Goal: Task Accomplishment & Management: Complete application form

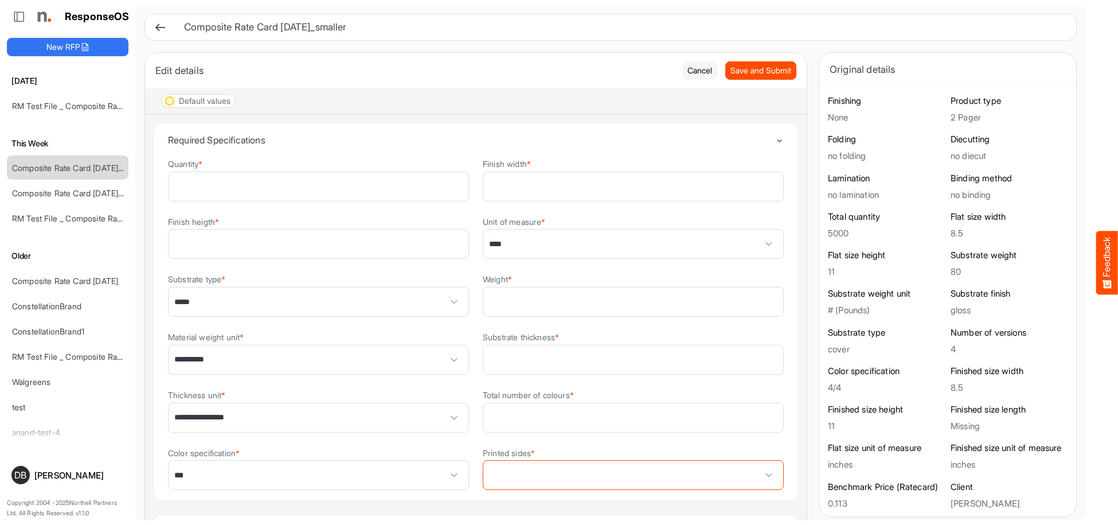
click at [598, 29] on h6 "Composite Rate Card [DATE]_smaller" at bounding box center [621, 27] width 874 height 10
click at [759, 70] on span "Save and Submit" at bounding box center [760, 70] width 61 height 13
click at [158, 24] on icon at bounding box center [160, 27] width 12 height 12
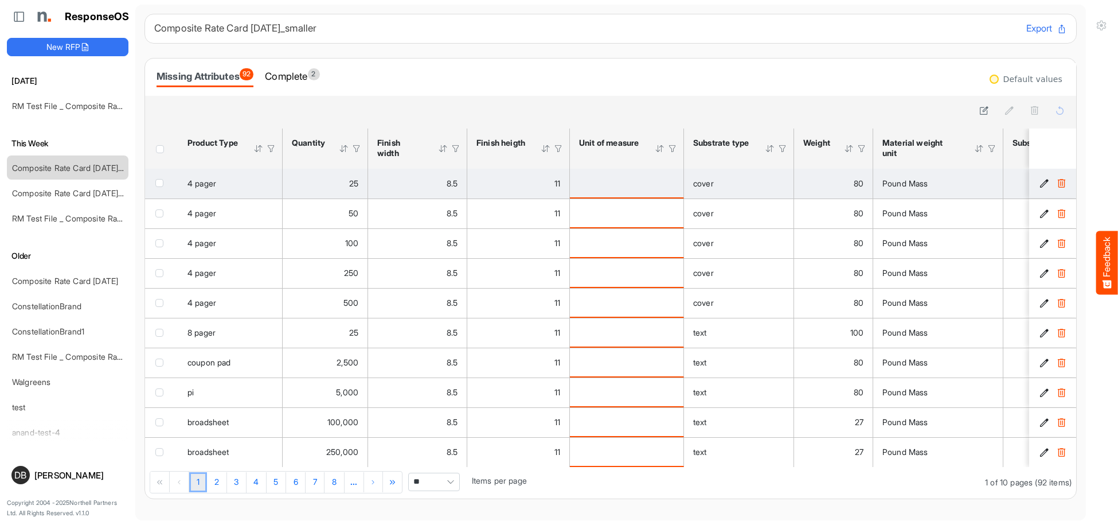
click at [1042, 179] on icon "f4260450-b534-4a5e-9715-0726465f5915 is template cell Column Header" at bounding box center [1044, 183] width 10 height 10
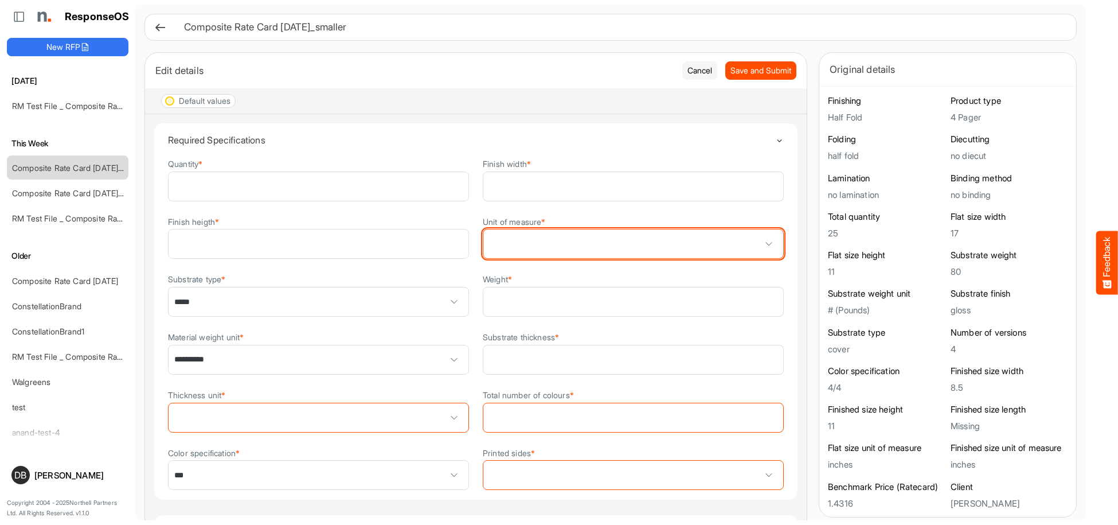
click at [674, 246] on span at bounding box center [633, 243] width 300 height 29
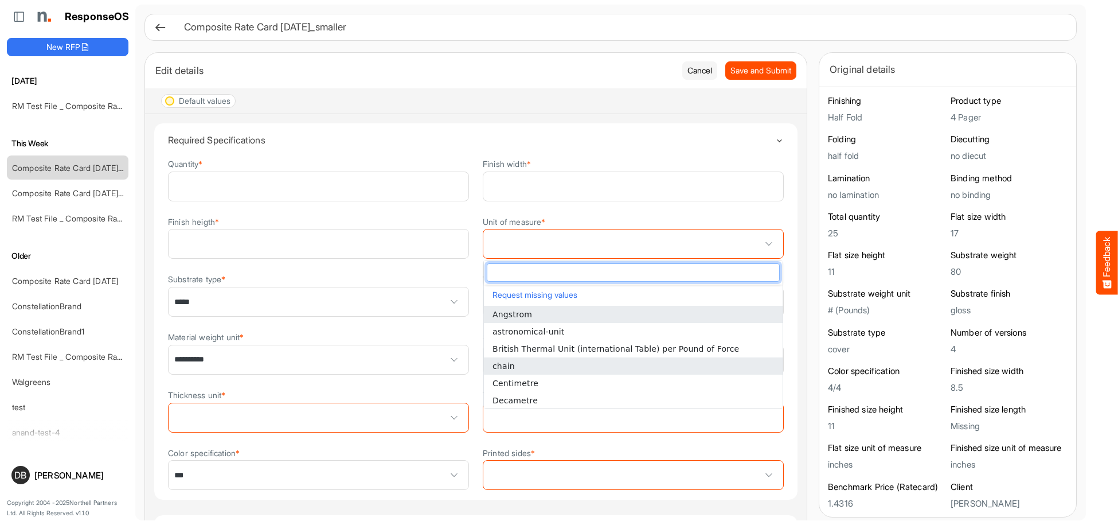
click at [619, 369] on li "chain" at bounding box center [633, 365] width 299 height 17
type input "*****"
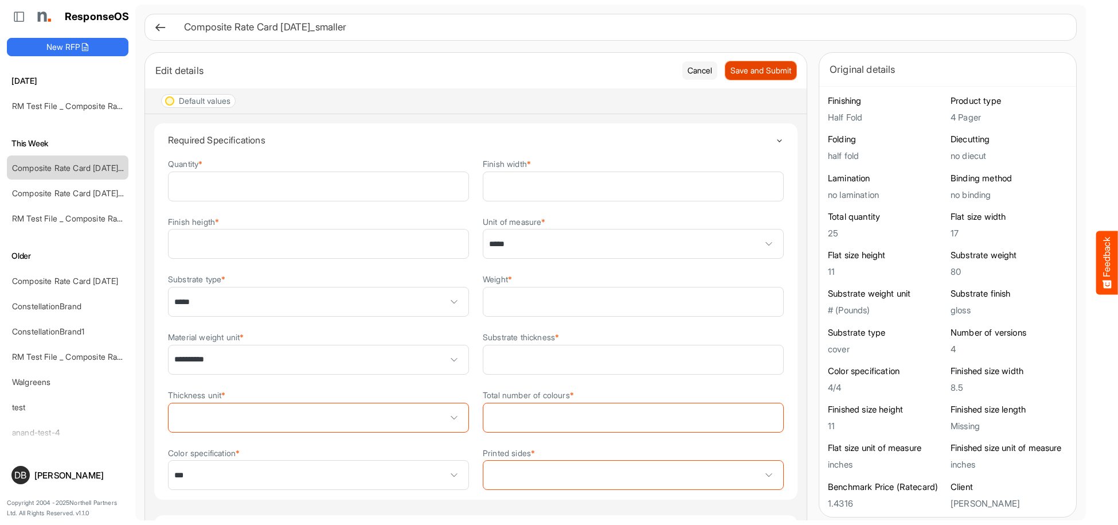
click at [779, 68] on span "Save and Submit" at bounding box center [760, 70] width 61 height 13
click at [776, 69] on span "Save and Submit" at bounding box center [760, 70] width 61 height 13
click at [774, 69] on span "Save and Submit" at bounding box center [760, 70] width 61 height 13
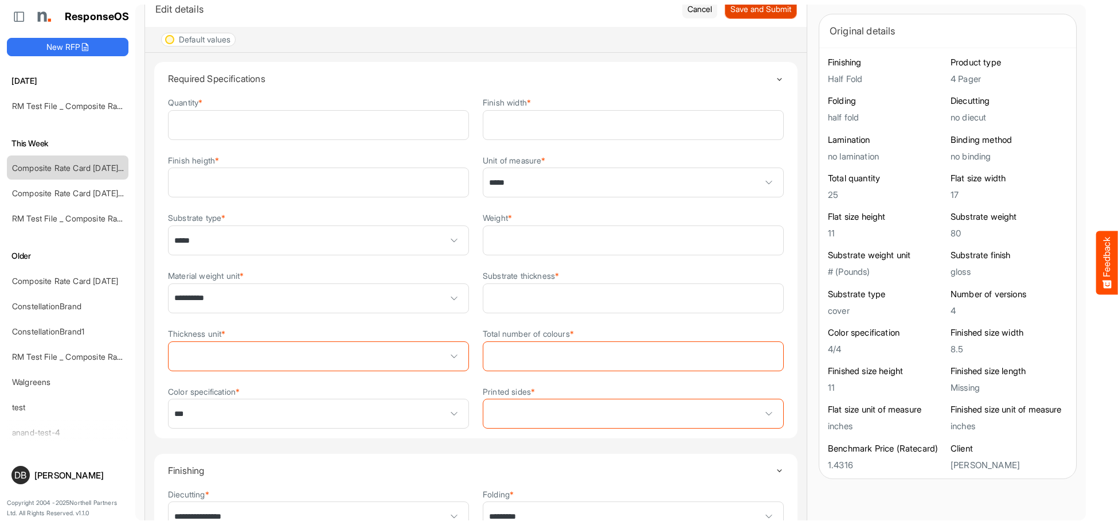
scroll to position [79, 0]
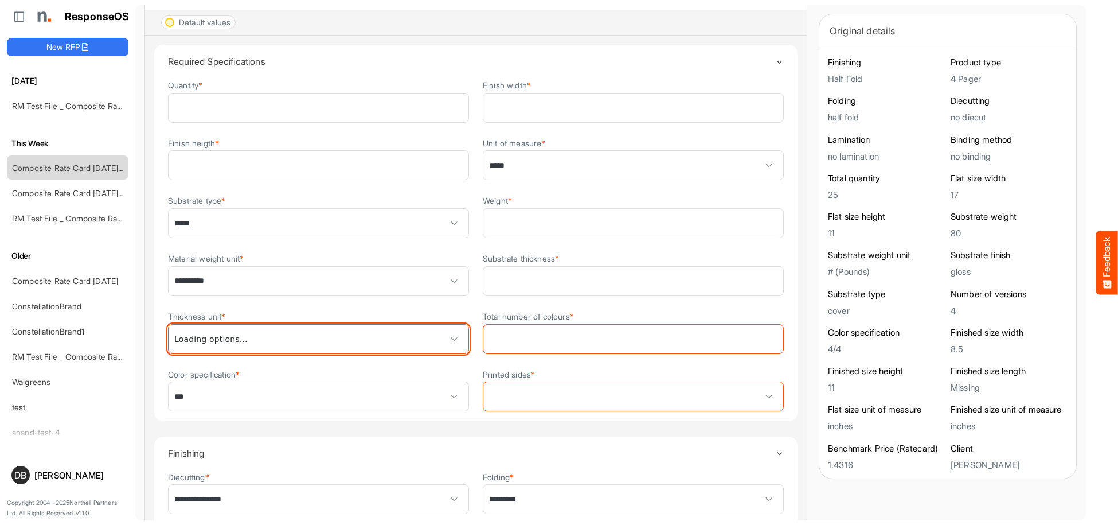
click at [428, 334] on span at bounding box center [319, 338] width 300 height 29
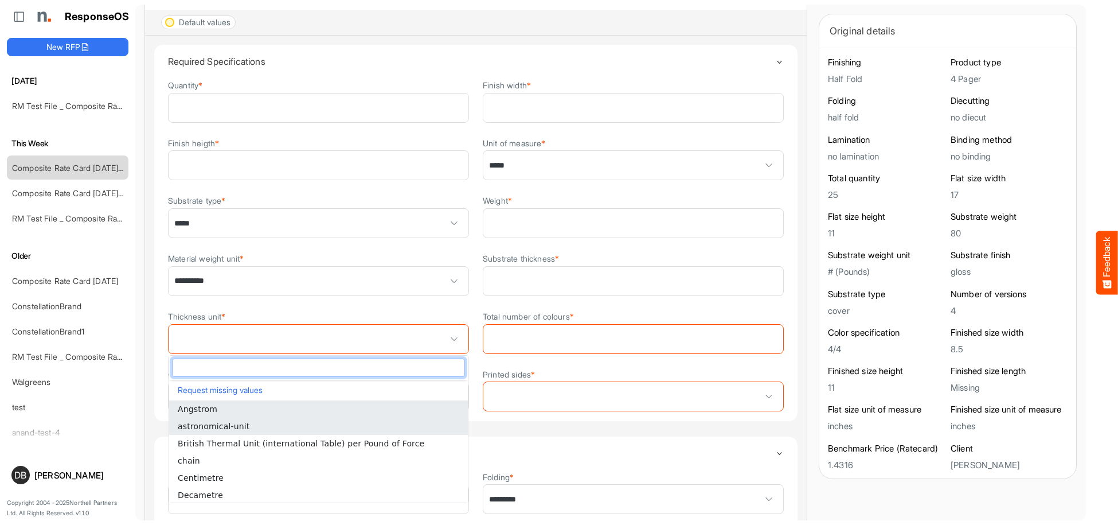
click at [392, 433] on li "astronomical-unit" at bounding box center [318, 425] width 299 height 17
type input "**********"
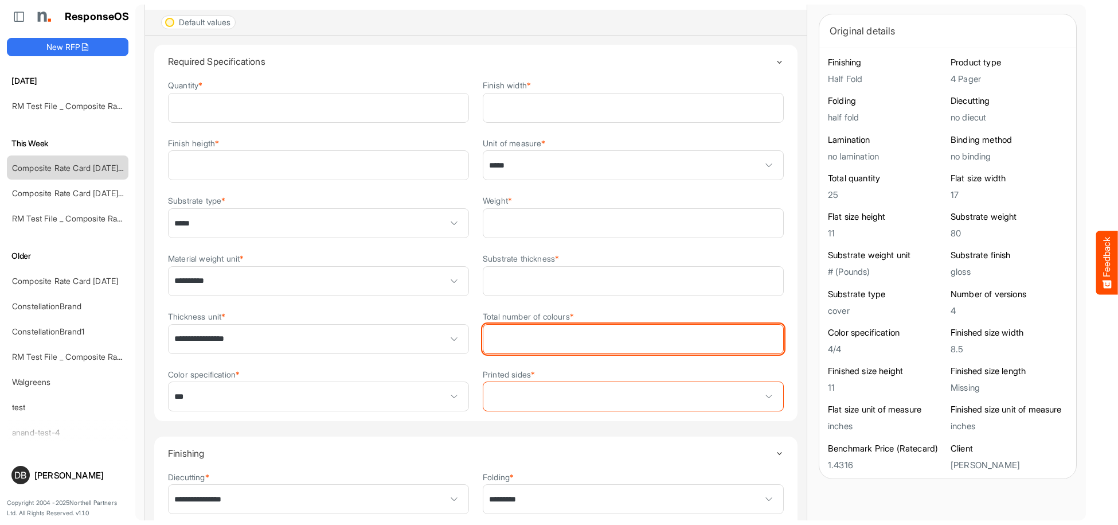
click at [645, 347] on input "Total number of colours *" at bounding box center [633, 338] width 300 height 29
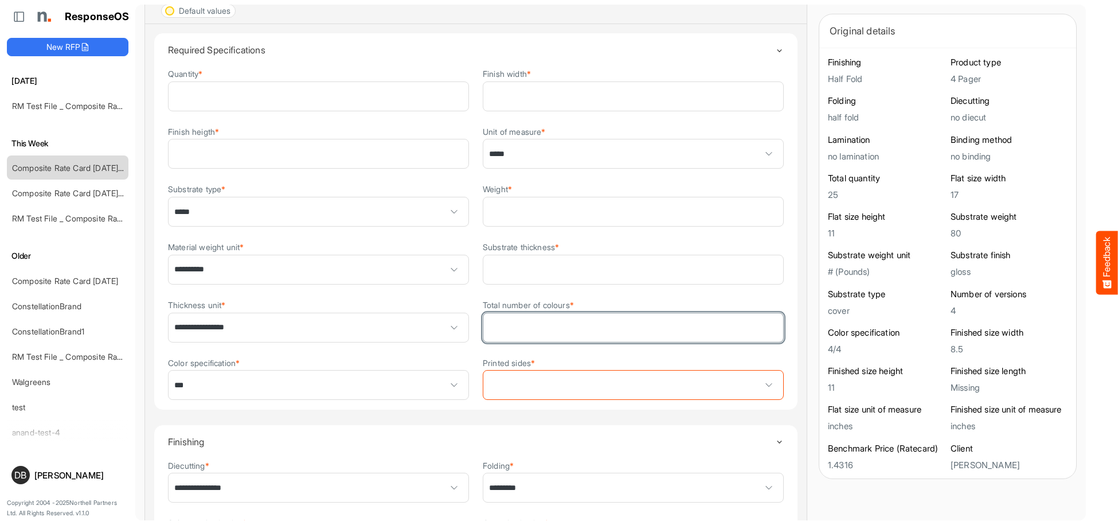
scroll to position [0, 0]
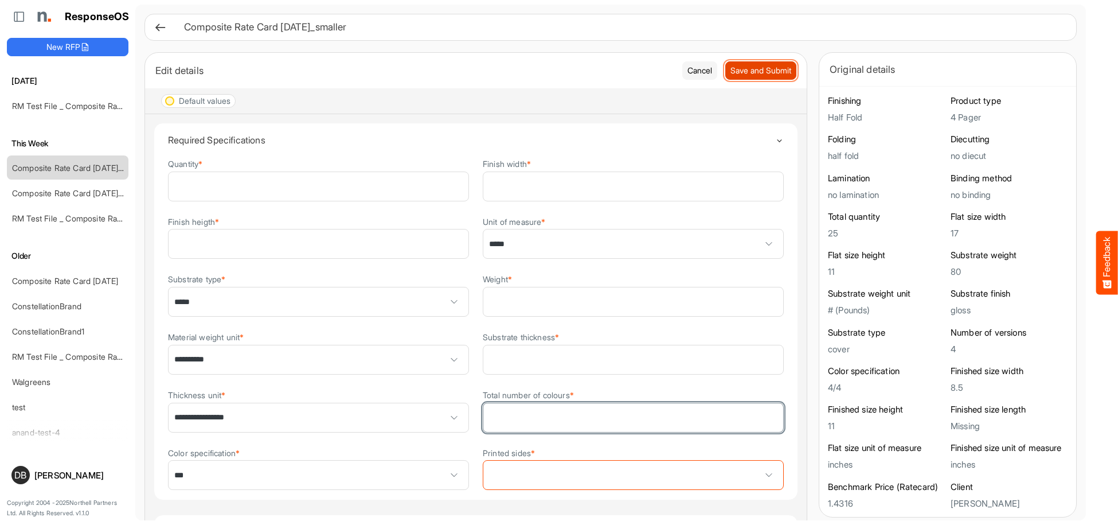
type input "*"
click at [776, 72] on span "Save and Submit" at bounding box center [760, 70] width 61 height 13
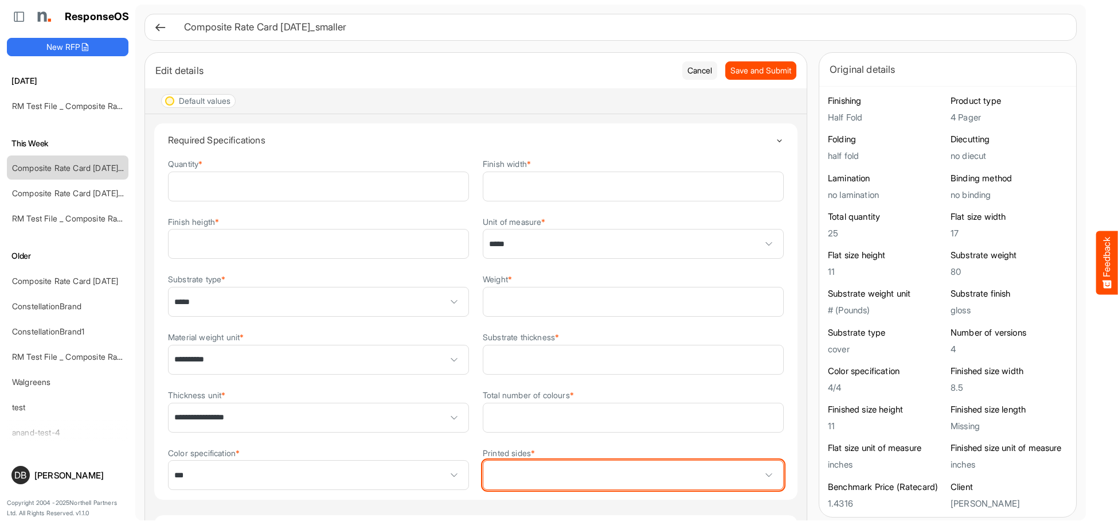
click at [590, 488] on span at bounding box center [633, 474] width 300 height 29
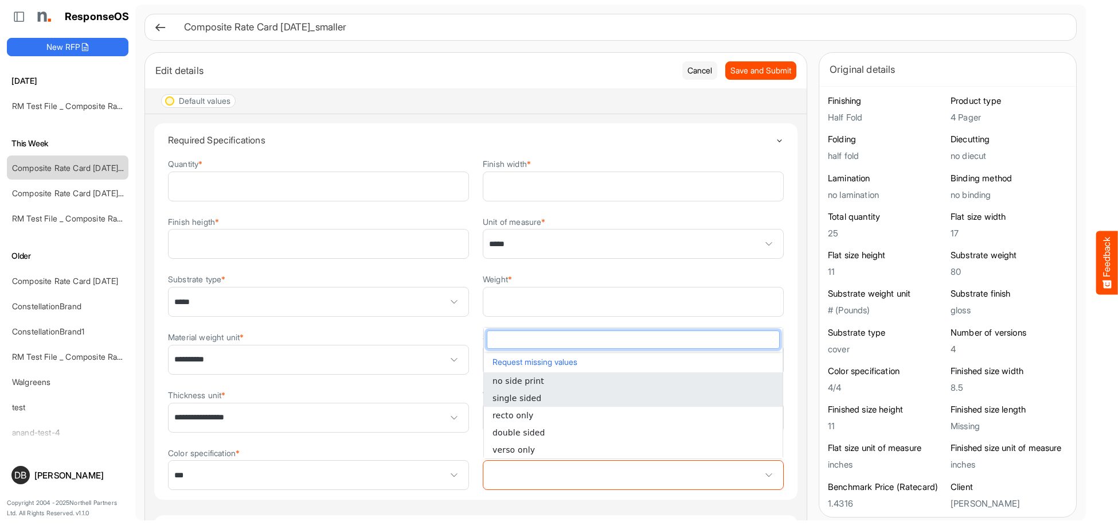
click at [586, 401] on li "single sided" at bounding box center [633, 397] width 299 height 17
type input "**********"
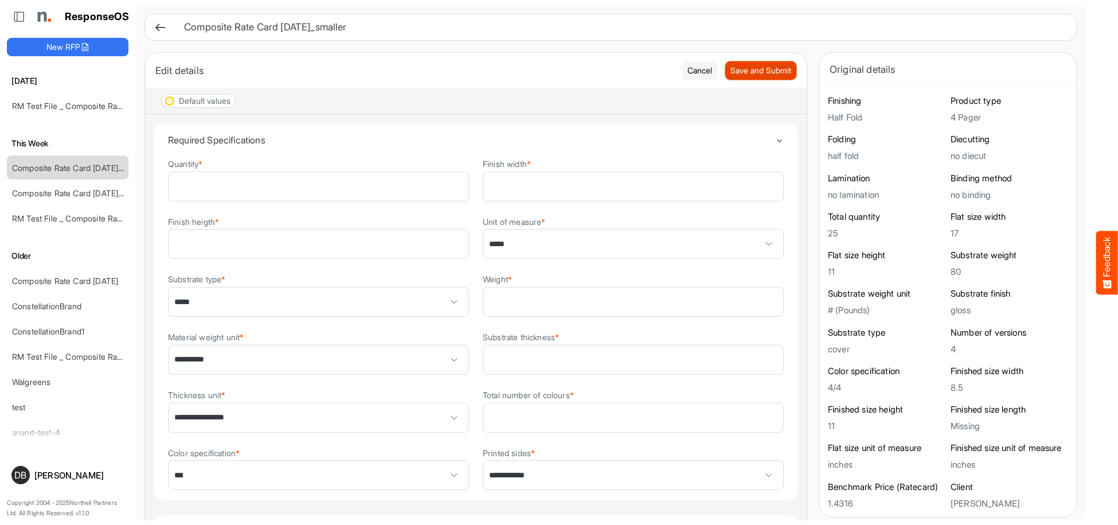
click at [761, 71] on span "Save and Submit" at bounding box center [760, 70] width 61 height 13
click at [770, 71] on span "Save and Submit" at bounding box center [760, 70] width 61 height 13
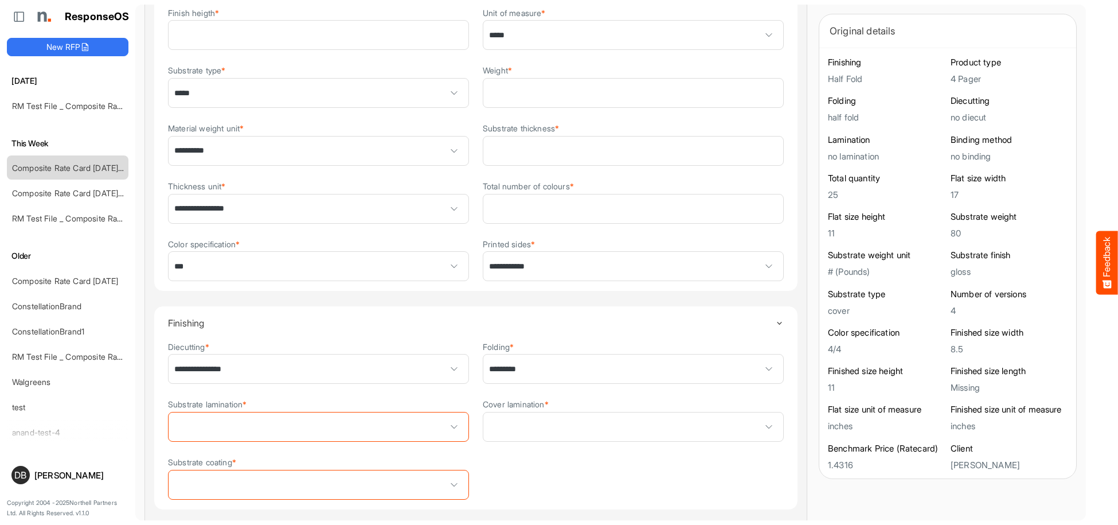
scroll to position [351, 0]
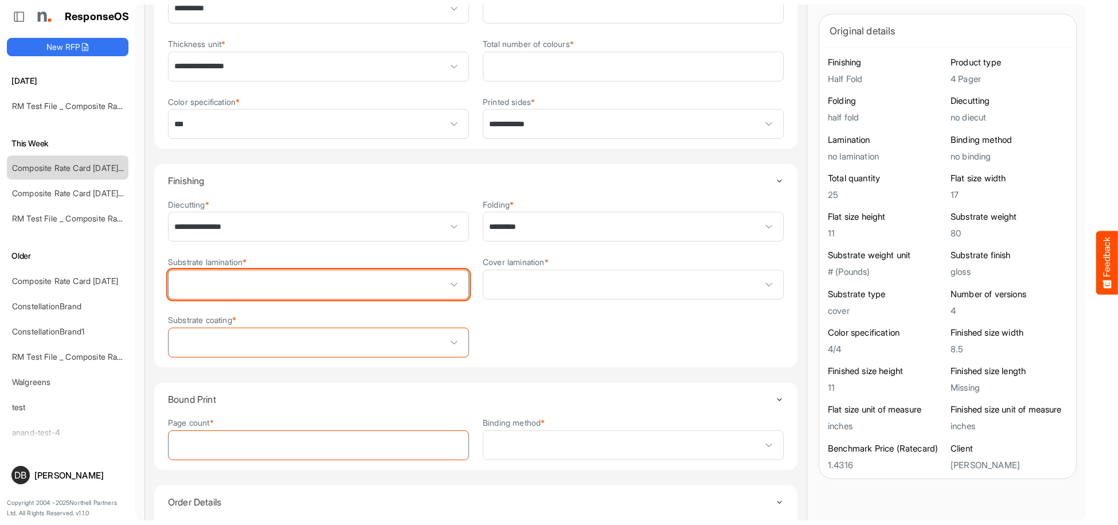
click at [381, 275] on span at bounding box center [319, 284] width 300 height 29
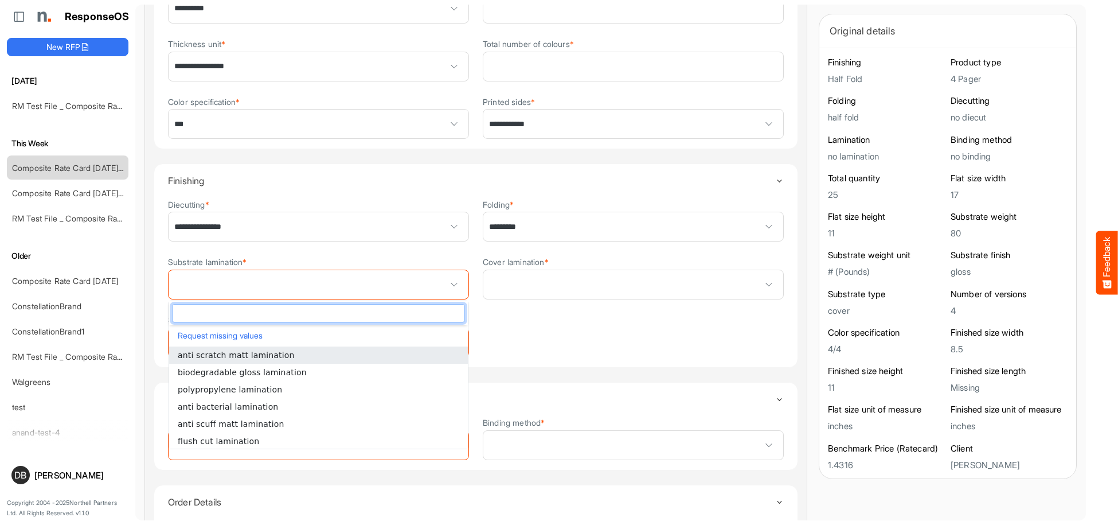
scroll to position [0, 0]
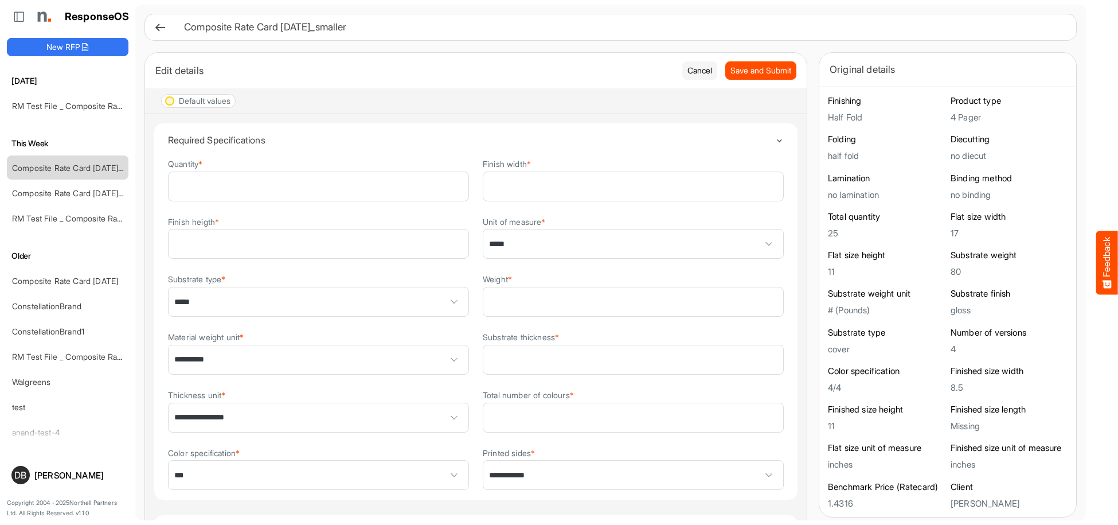
click at [1100, 269] on button "Feedback" at bounding box center [1107, 262] width 22 height 64
